Goal: Task Accomplishment & Management: Manage account settings

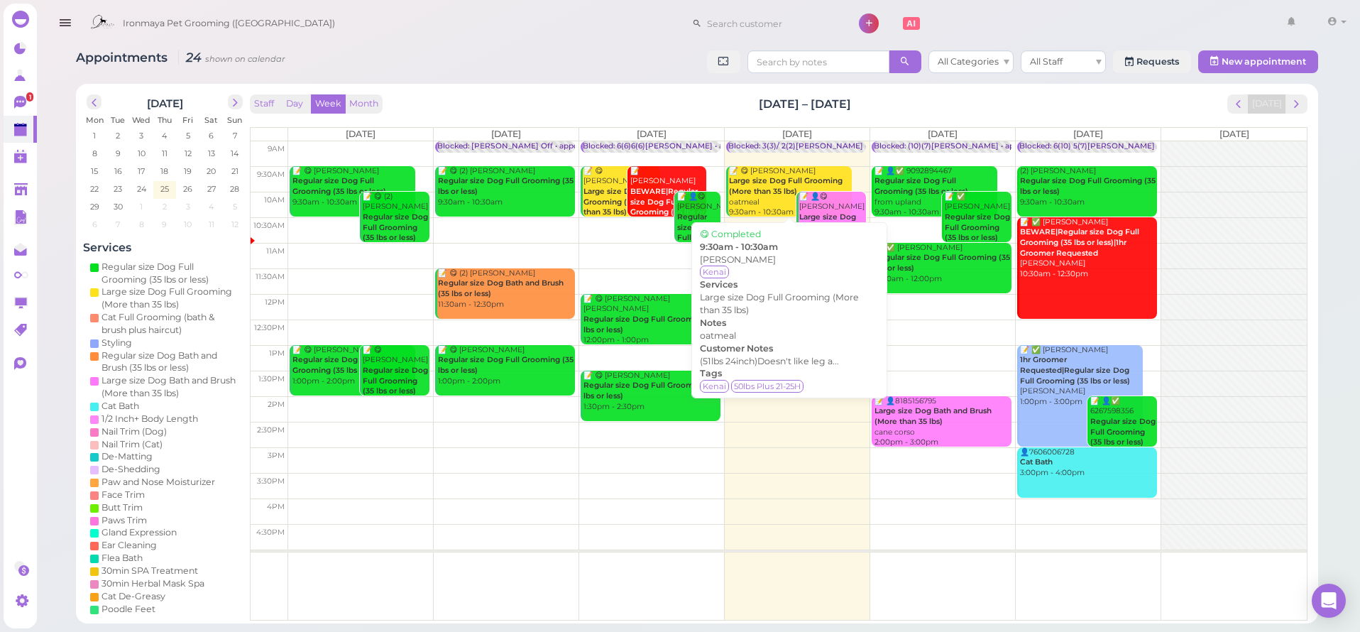
click at [767, 187] on b "Large size Dog Full Grooming (More than 35 lbs)" at bounding box center [786, 186] width 114 height 20
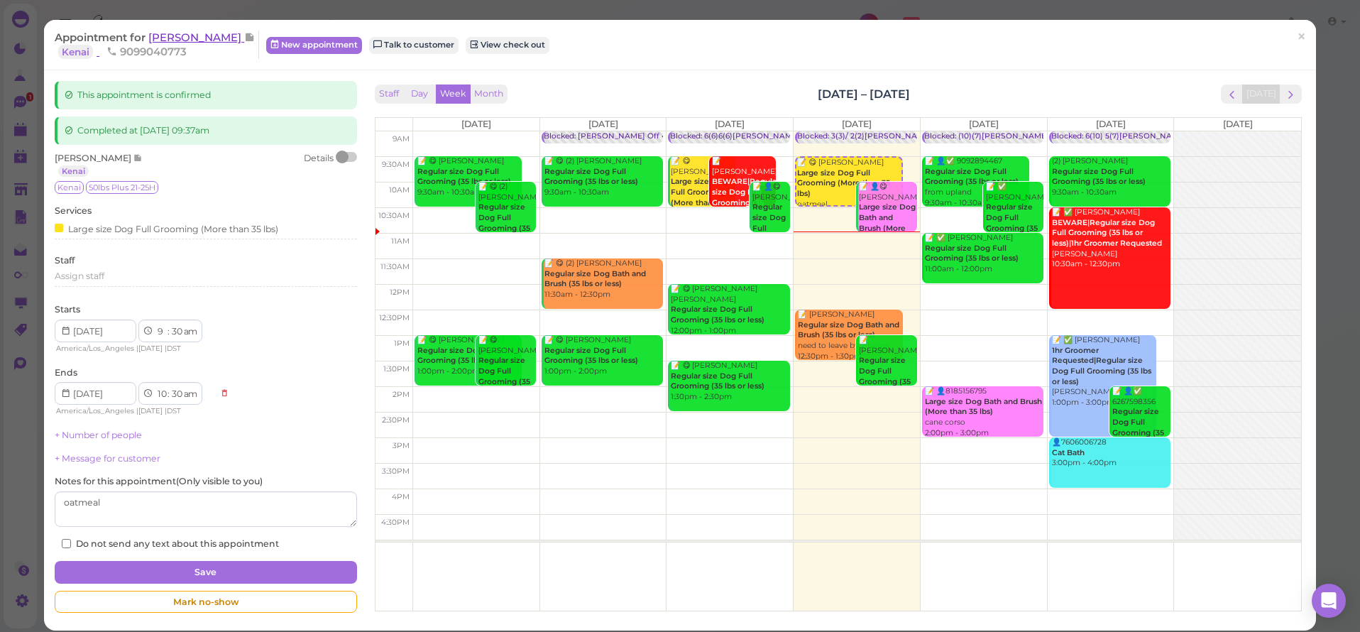
click at [204, 36] on span "[PERSON_NAME]" at bounding box center [196, 37] width 96 height 13
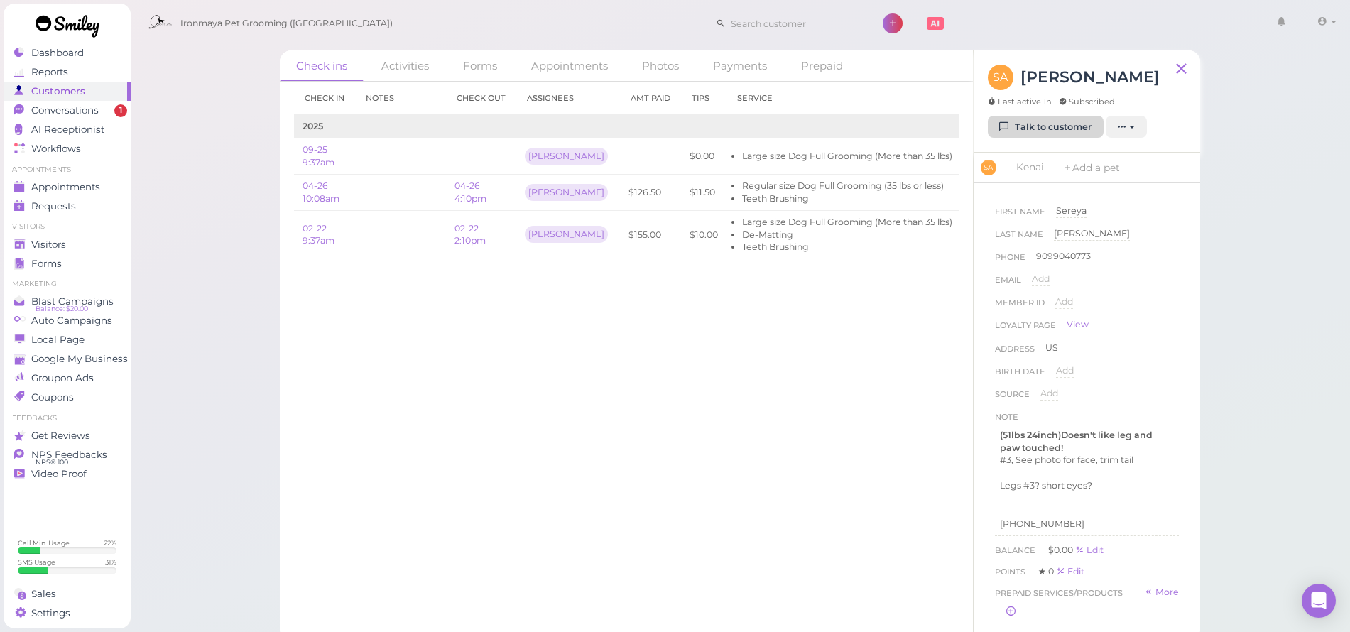
click at [1038, 133] on link "Talk to customer" at bounding box center [1046, 127] width 116 height 23
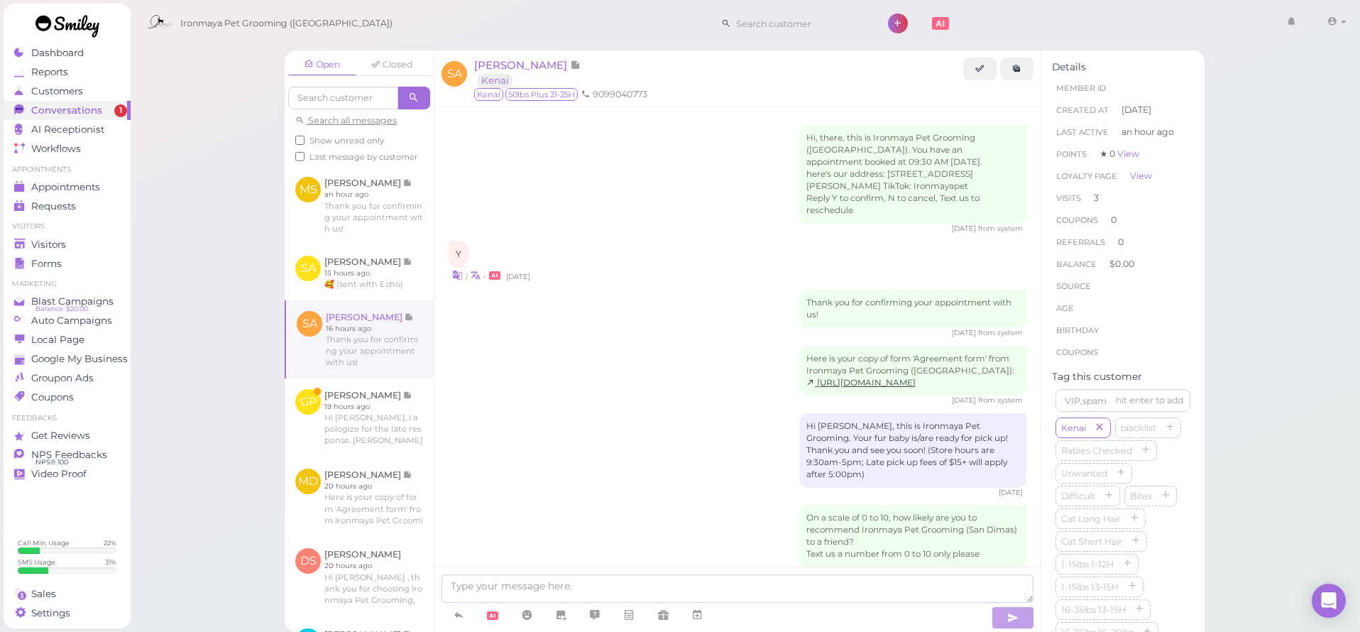
scroll to position [1132, 0]
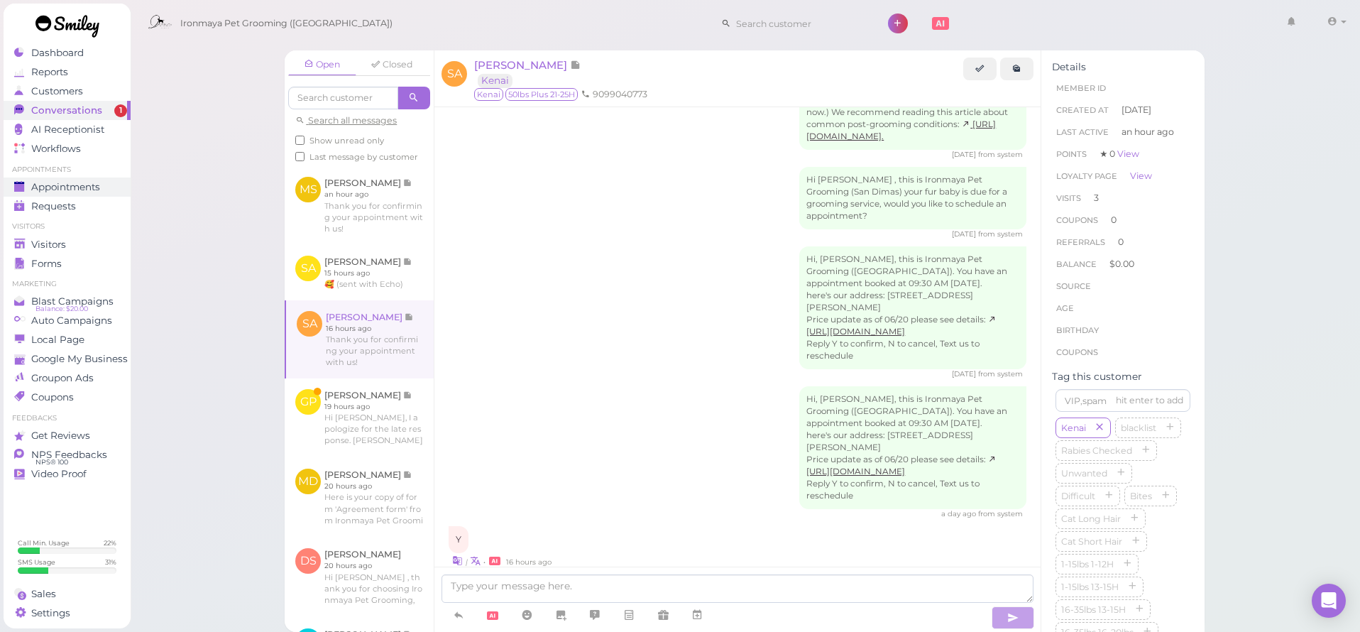
click at [50, 180] on link "Appointments" at bounding box center [67, 186] width 127 height 19
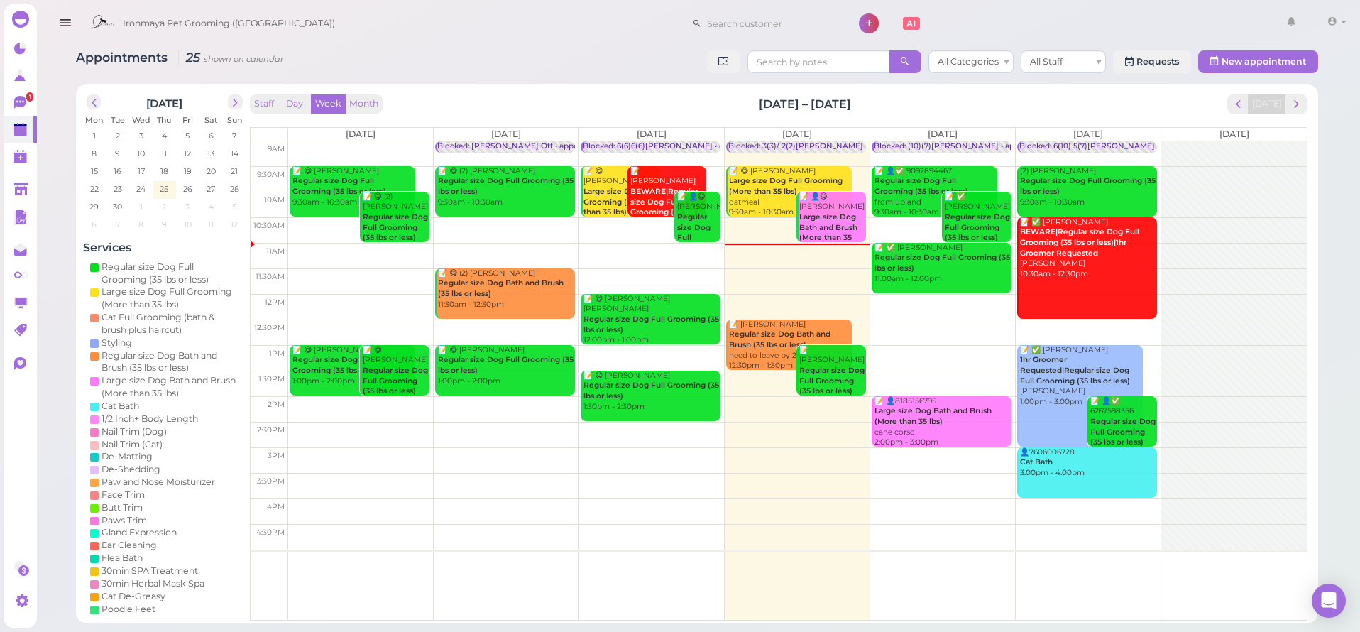
click at [758, 359] on div "📝 [PERSON_NAME] Regular size Dog Bath and Brush (35 lbs or less) need to leave …" at bounding box center [790, 345] width 124 height 52
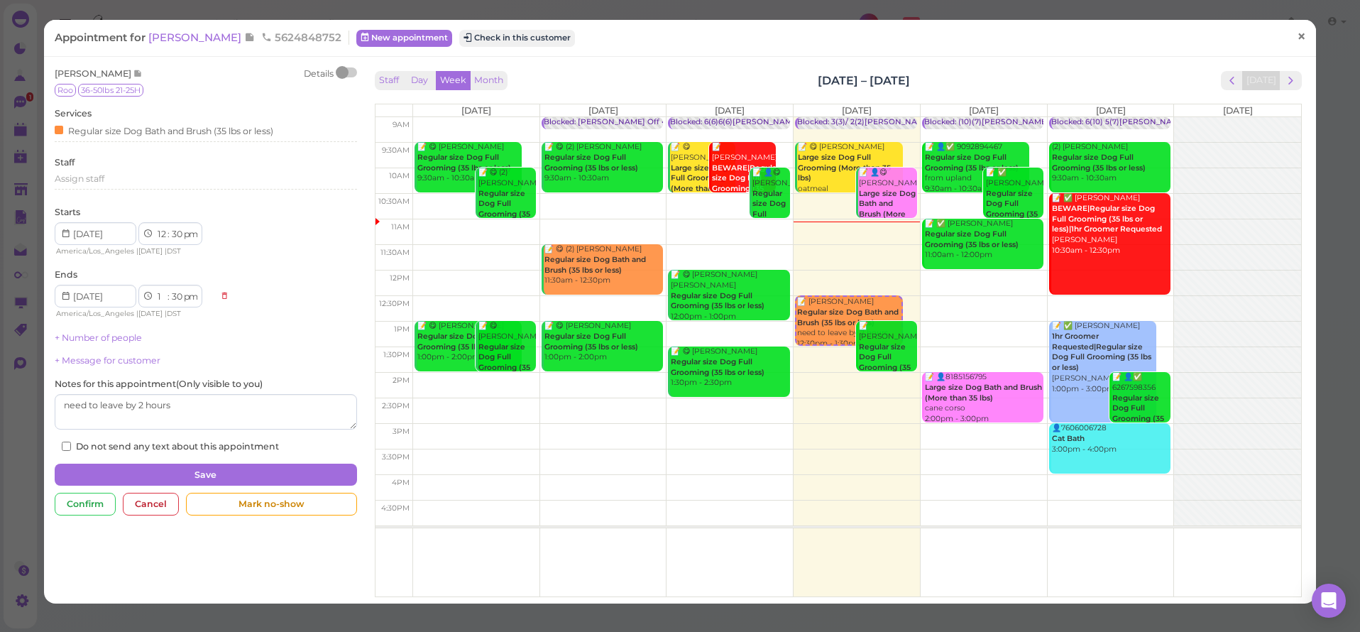
click at [1297, 40] on span "×" at bounding box center [1301, 37] width 9 height 20
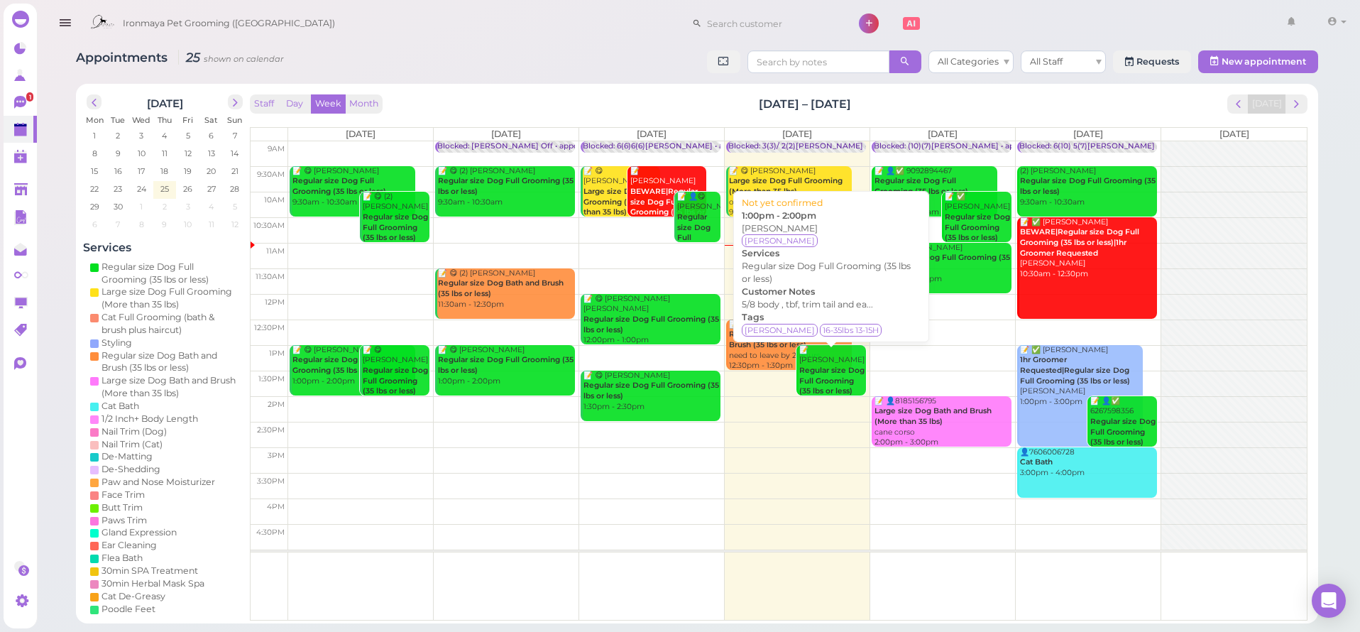
click at [805, 366] on b "Regular size Dog Full Grooming (35 lbs or less)" at bounding box center [831, 381] width 65 height 30
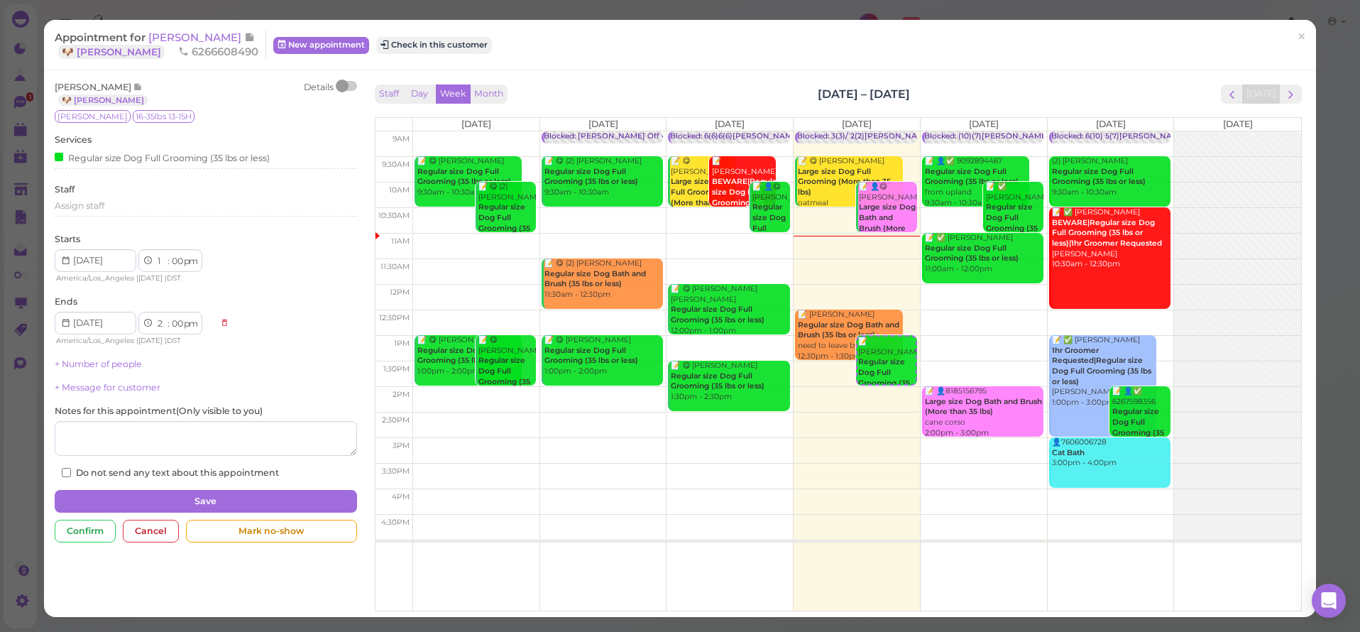
click at [1297, 38] on span "×" at bounding box center [1301, 37] width 9 height 20
